Goal: Information Seeking & Learning: Learn about a topic

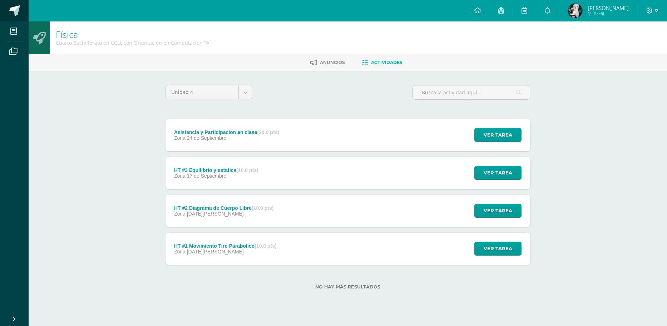
click at [22, 17] on link at bounding box center [14, 10] width 29 height 21
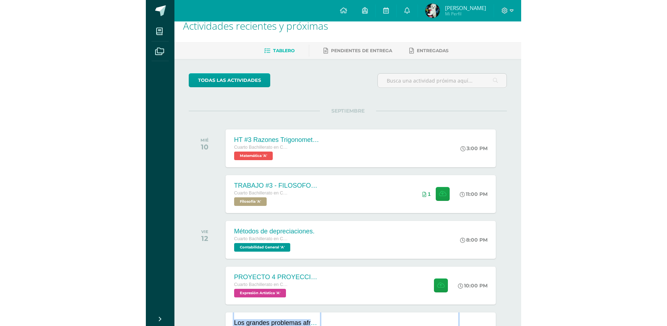
scroll to position [56, 0]
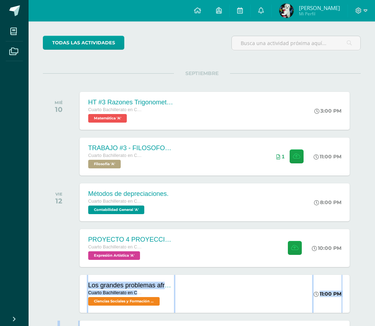
drag, startPoint x: 336, startPoint y: 321, endPoint x: 337, endPoint y: 326, distance: 5.2
click at [337, 326] on html "Mis cursos Archivos Cerrar panel Ciencias Sociales y Formación Ciudadana Cuarto…" at bounding box center [187, 177] width 375 height 453
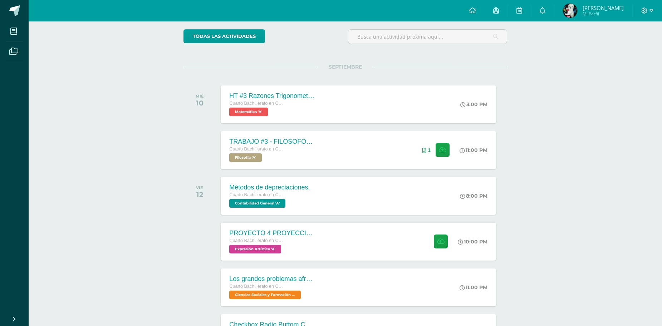
click at [565, 157] on div "Actividades recientes y próximas Tablero Pendientes de entrega Entregadas todas…" at bounding box center [345, 319] width 633 height 706
click at [331, 144] on div "TRABAJO #3 - FILOSOFOS [DEMOGRAPHIC_DATA] Cuarto Bachillerato en CCLL con Orien…" at bounding box center [358, 150] width 278 height 38
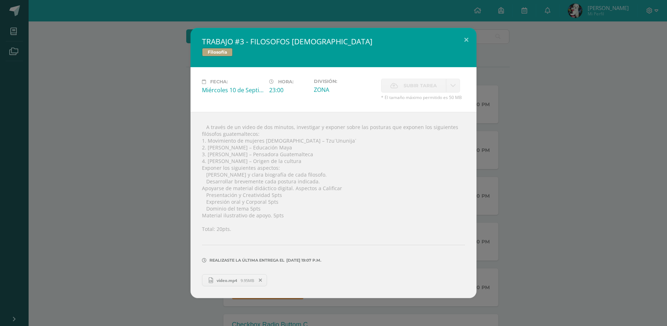
click at [493, 165] on div "TRABAJO #3 - FILOSOFOS [DEMOGRAPHIC_DATA] Filosofía Fecha: [DATE] Hora: 23:00 D…" at bounding box center [333, 163] width 661 height 270
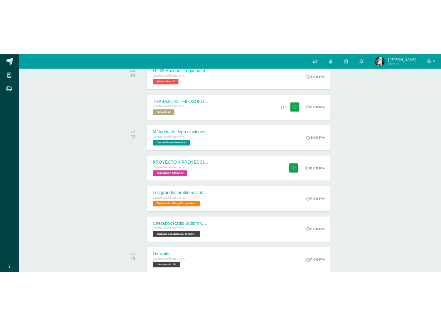
scroll to position [199, 0]
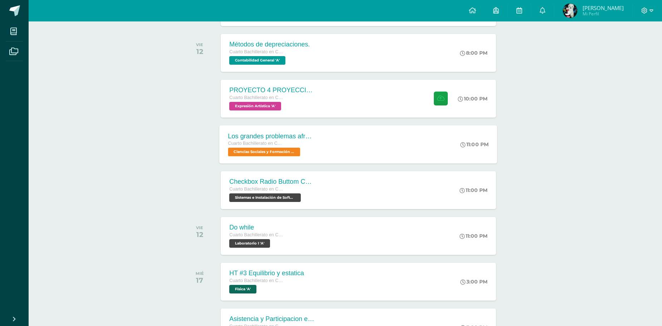
click at [314, 142] on div "Cuarto Bachillerato en CCLL con Orientación en Computación" at bounding box center [271, 144] width 87 height 8
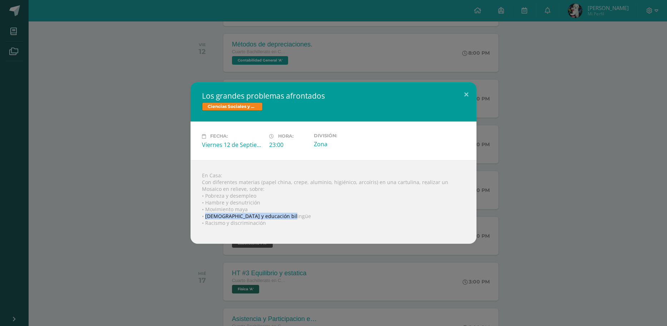
drag, startPoint x: 206, startPoint y: 216, endPoint x: 291, endPoint y: 216, distance: 84.7
click at [291, 216] on div "En Casa: Con diferentes materias (papel china, crepe, aluminio, higiénico, arco…" at bounding box center [334, 202] width 286 height 84
copy div "Analfabetismo y educación bilingüe"
drag, startPoint x: 205, startPoint y: 222, endPoint x: 282, endPoint y: 224, distance: 76.9
click at [282, 224] on div "En Casa: Con diferentes materias (papel china, crepe, aluminio, higiénico, arco…" at bounding box center [334, 202] width 286 height 84
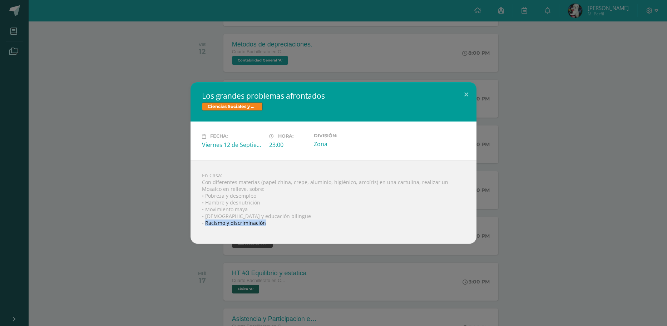
copy div "Racismo y discriminación"
click at [583, 188] on div "Los grandes problemas afrontados Ciencias Sociales y Formación Ciudadana Fecha:…" at bounding box center [333, 162] width 661 height 161
